Goal: Use online tool/utility: Use online tool/utility

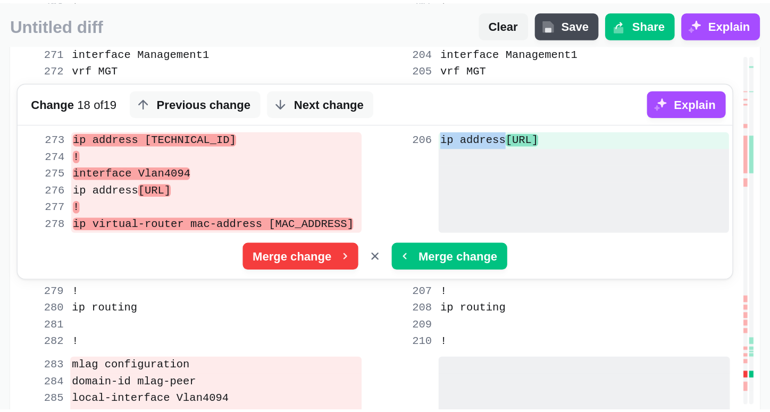
scroll to position [76, 0]
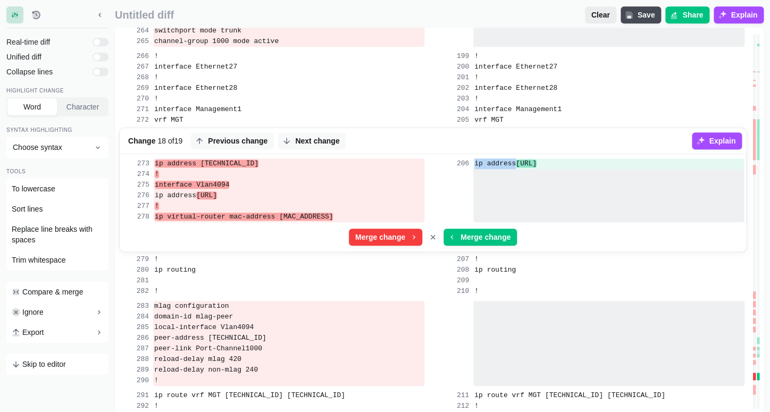
click at [489, 14] on span "Clear" at bounding box center [600, 15] width 23 height 11
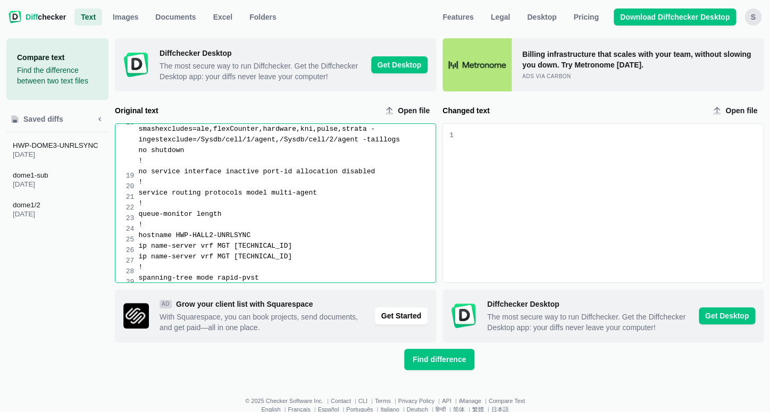
scroll to position [262, 0]
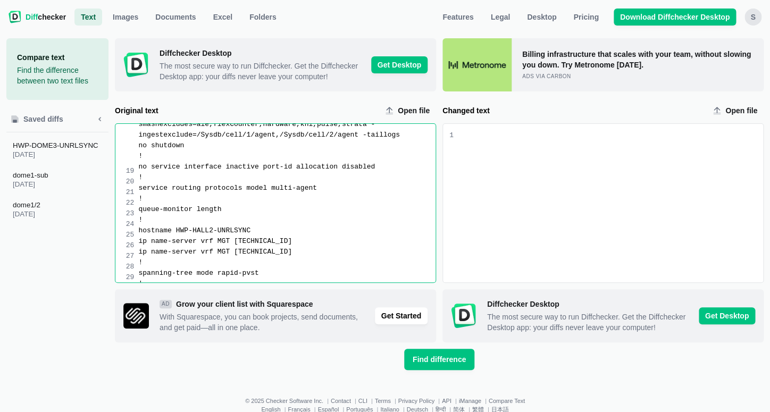
click at [257, 236] on div "hostname HWP-HALL2-UNRLSYNC" at bounding box center [286, 231] width 297 height 11
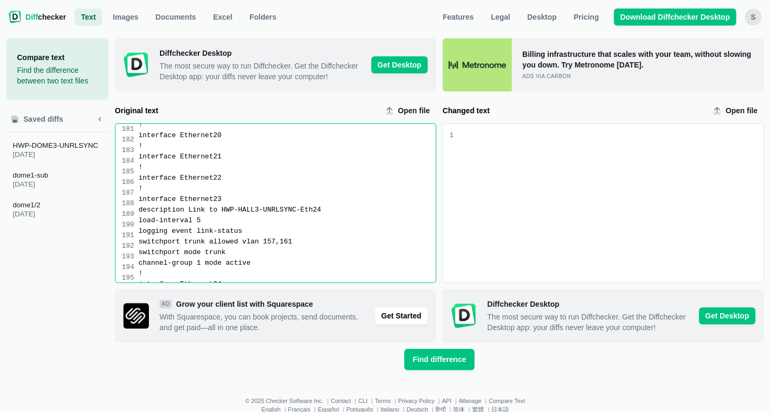
scroll to position [2031, 0]
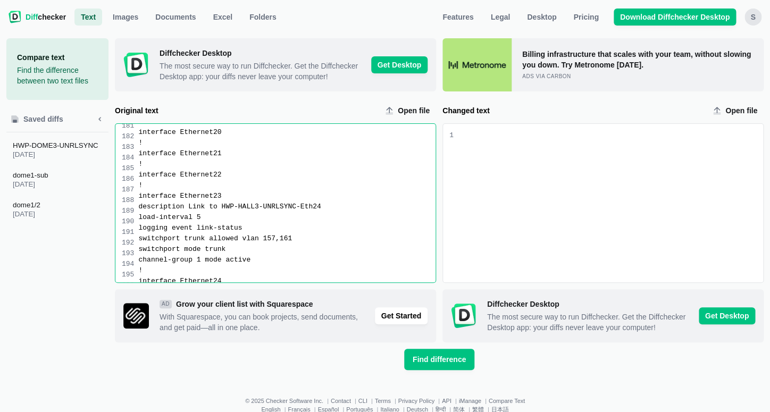
click at [319, 212] on div "description Link to HWP-HALL3-UNRLSYNC-Eth24" at bounding box center [286, 207] width 297 height 11
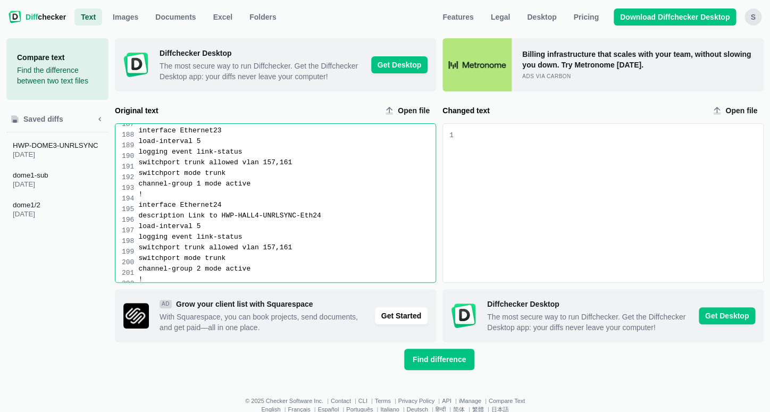
scroll to position [2100, 0]
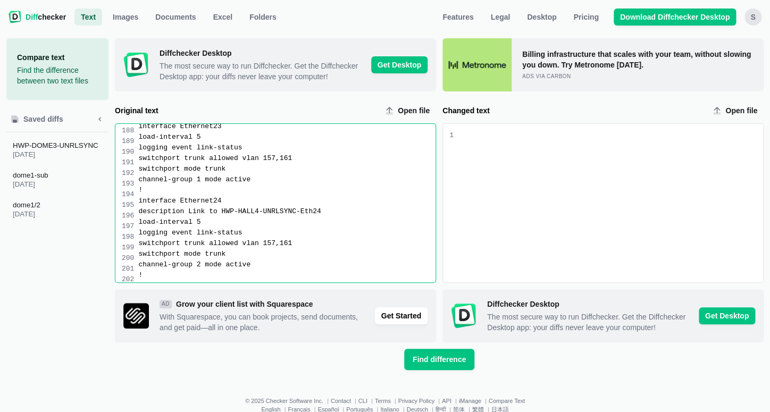
click at [290, 217] on div "description Link to HWP-HALL4-UNRLSYNC-Eth24" at bounding box center [286, 211] width 297 height 11
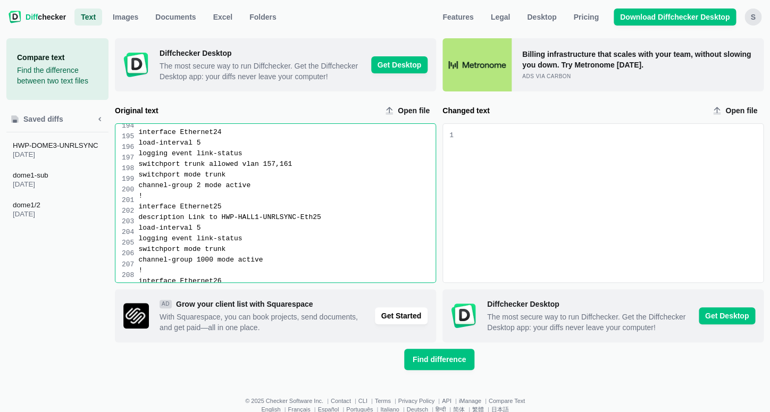
scroll to position [2171, 0]
click at [289, 221] on div "description Link to HWP-HALL1-UNRLSYNC-Eth25" at bounding box center [286, 215] width 297 height 11
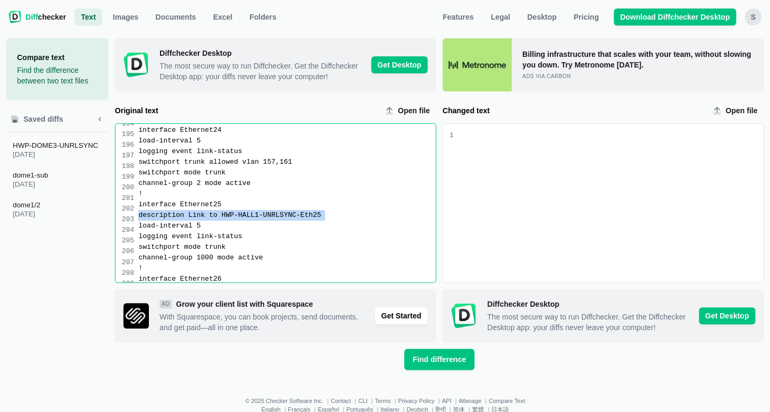
click at [289, 221] on div "description Link to HWP-HALL1-UNRLSYNC-Eth25" at bounding box center [286, 215] width 297 height 11
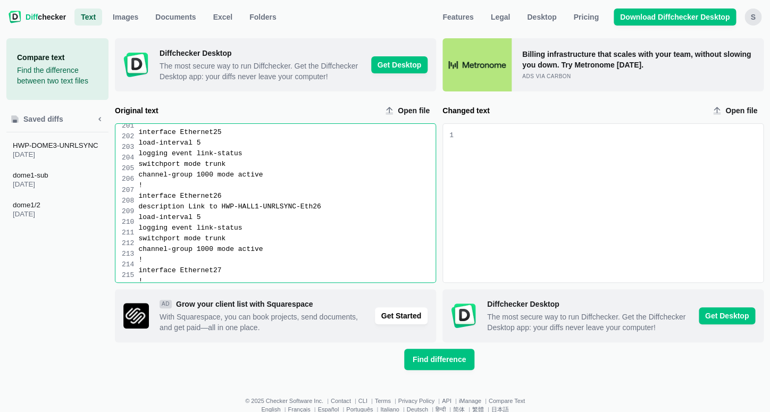
scroll to position [2245, 0]
click at [272, 211] on div "description Link to HWP-HALL1-UNRLSYNC-Eth26" at bounding box center [286, 205] width 297 height 11
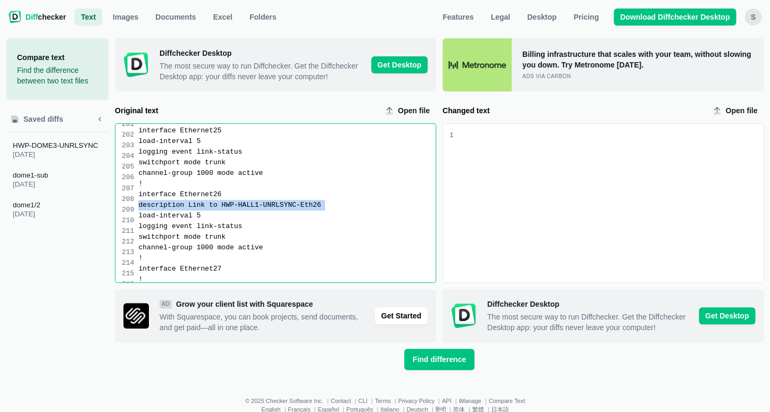
click at [272, 211] on div "description Link to HWP-HALL1-UNRLSYNC-Eth26" at bounding box center [286, 205] width 297 height 11
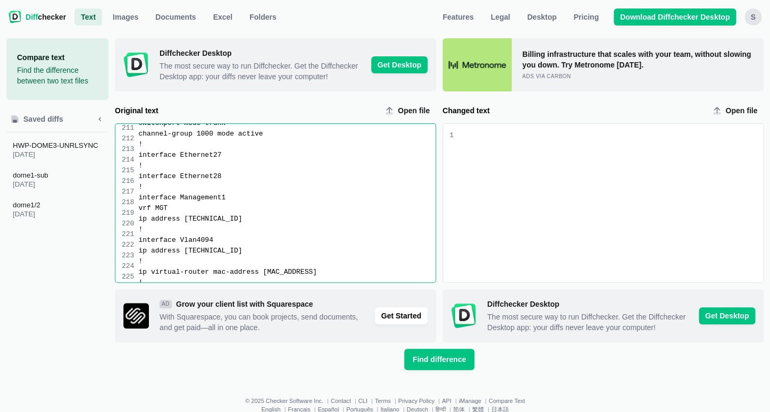
scroll to position [2353, 0]
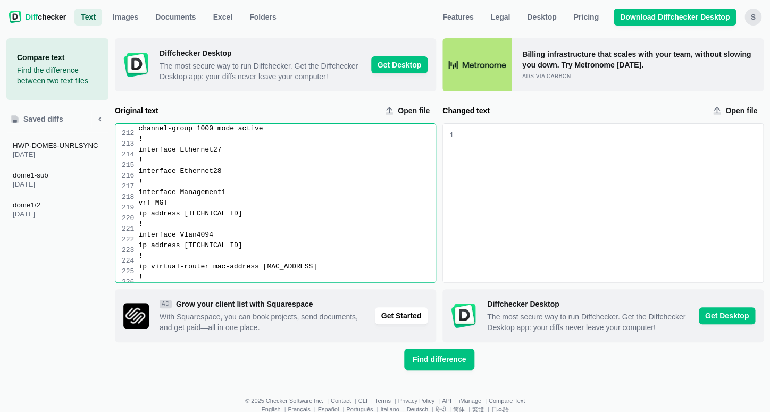
click at [228, 219] on div "ip address [TECHNICAL_ID]" at bounding box center [286, 213] width 297 height 11
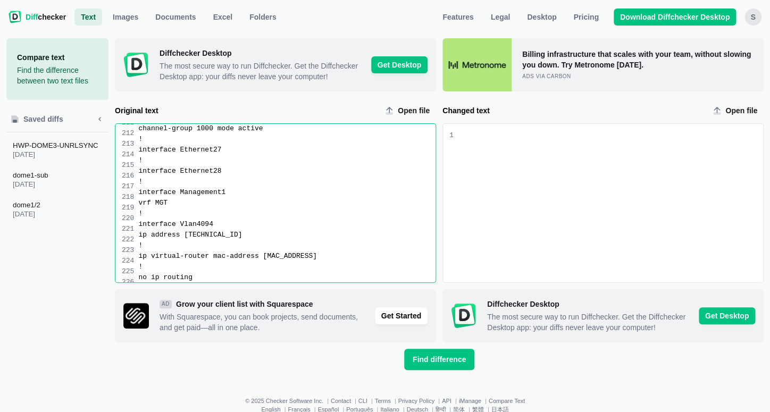
click at [244, 240] on div "ip address [TECHNICAL_ID]" at bounding box center [286, 235] width 297 height 11
click at [244, 240] on div "ip address 1 [TECHNICAL_ID] 1" at bounding box center [286, 235] width 297 height 11
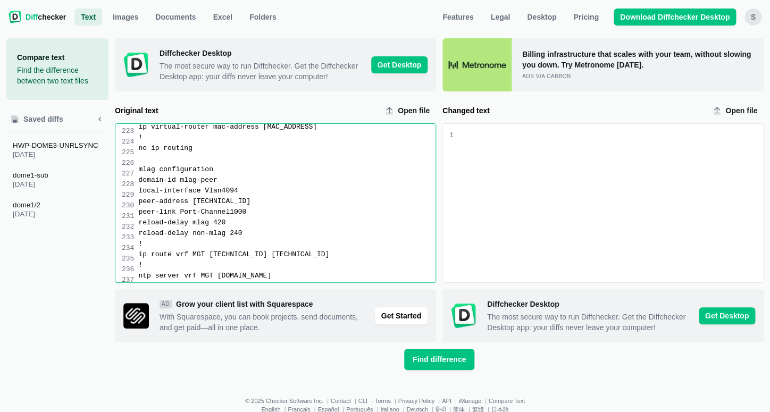
scroll to position [2473, 0]
click at [259, 206] on div "peer-address [TECHNICAL_ID]" at bounding box center [286, 201] width 297 height 11
click at [235, 206] on div "peer-address [TECHNICAL_ID]" at bounding box center [286, 201] width 297 height 11
click at [235, 206] on div "peer-address 10. 255 .255.0" at bounding box center [286, 201] width 297 height 11
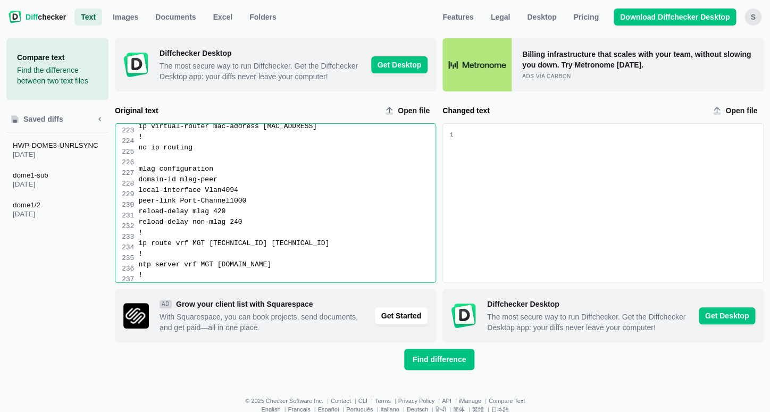
scroll to position [2471, 0]
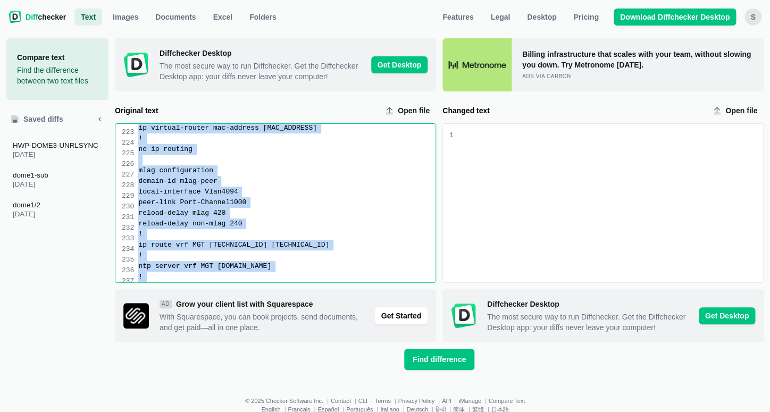
copy div "! interface Ethernet24 load-interval 5 logging event link-status switchport tru…"
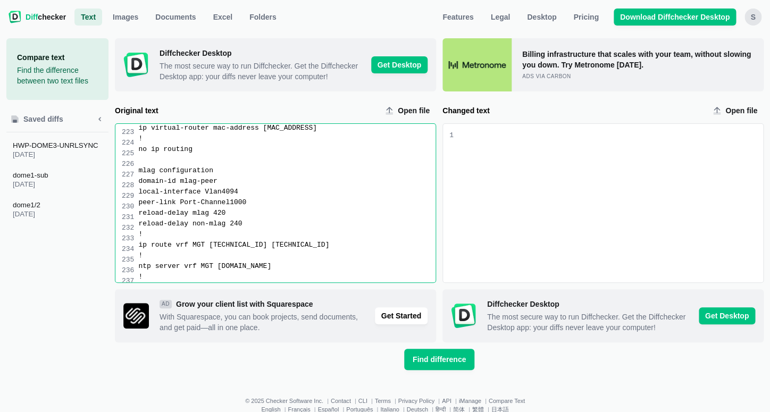
click at [468, 137] on div "Changed text input" at bounding box center [610, 131] width 305 height 11
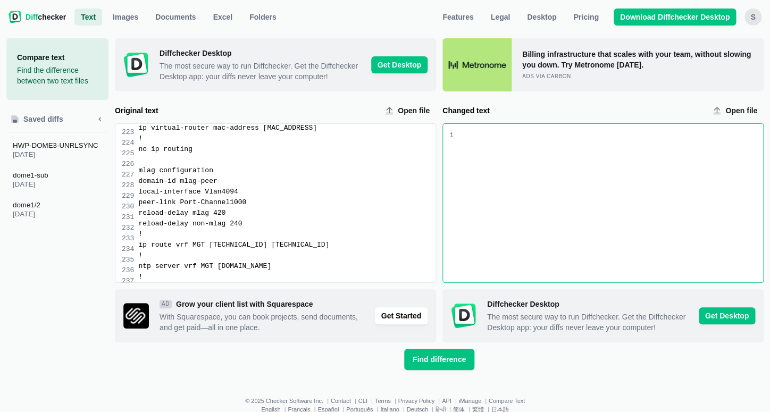
scroll to position [1466, 0]
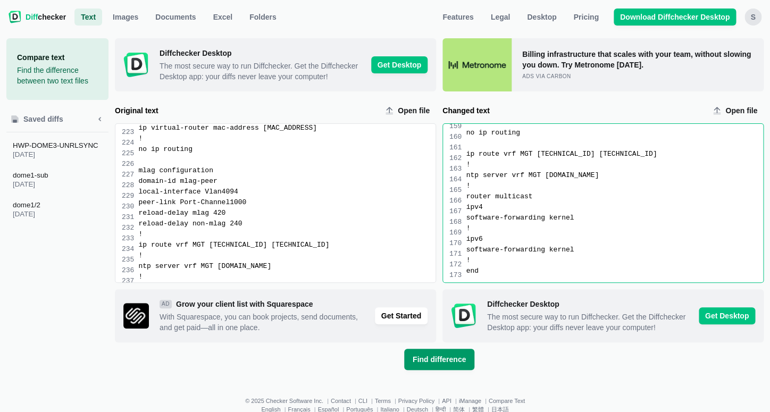
click at [424, 257] on button "Find difference" at bounding box center [439, 359] width 70 height 21
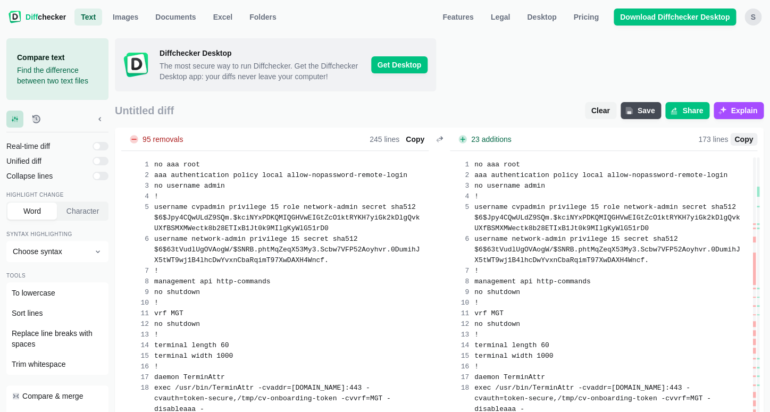
click at [489, 145] on span "Copy" at bounding box center [743, 139] width 23 height 11
